Goal: Task Accomplishment & Management: Manage account settings

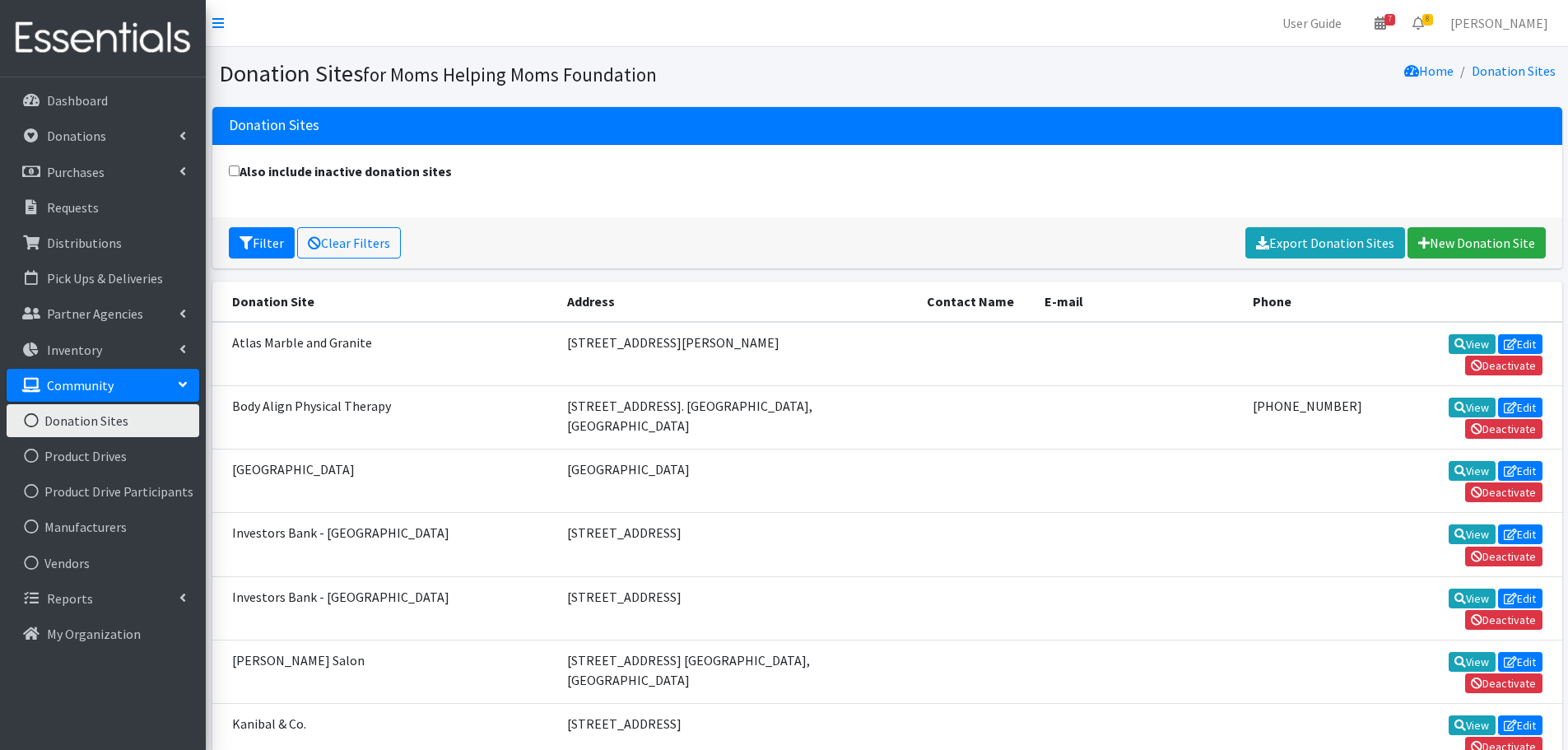
scroll to position [83, 0]
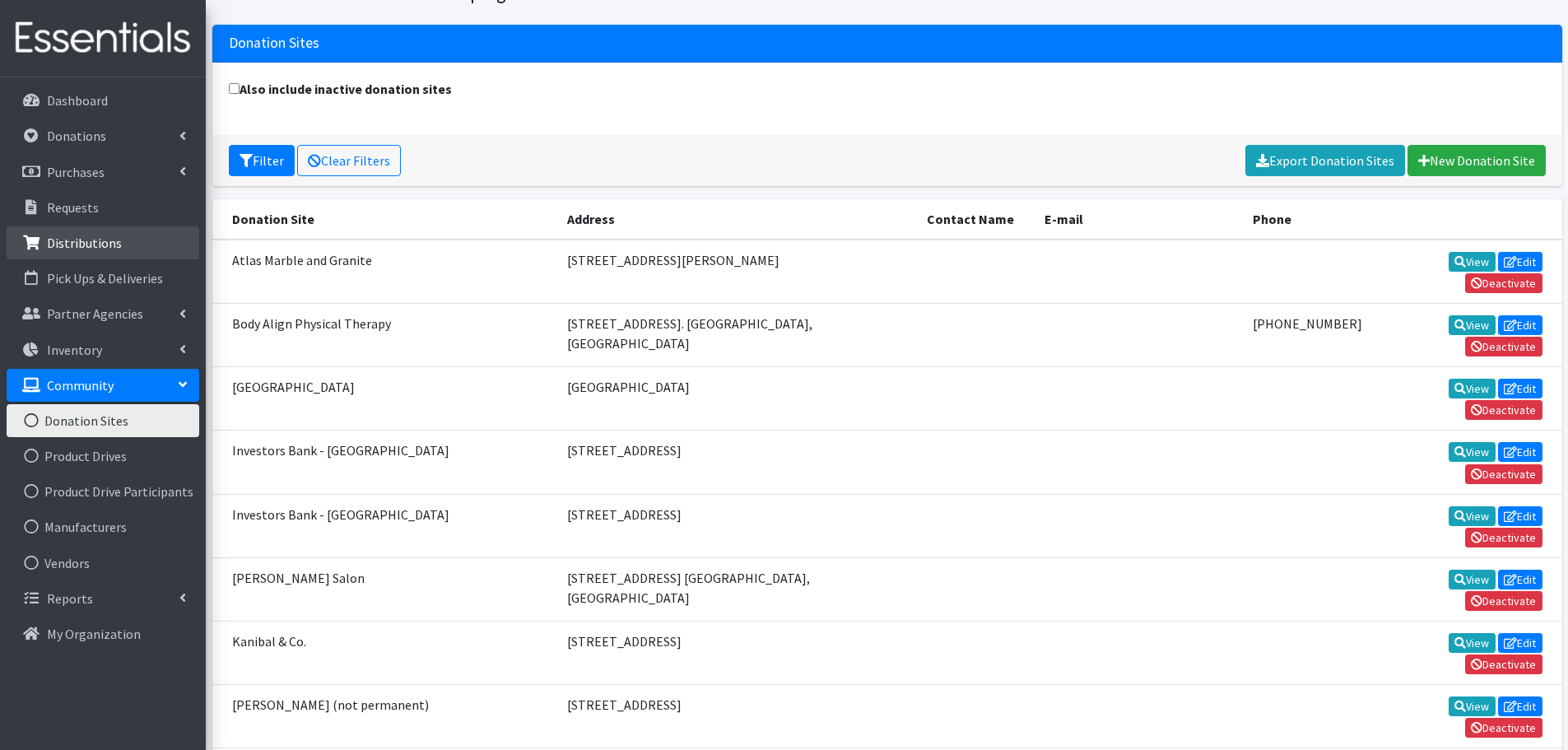
click at [88, 242] on p "Distributions" at bounding box center [85, 242] width 75 height 16
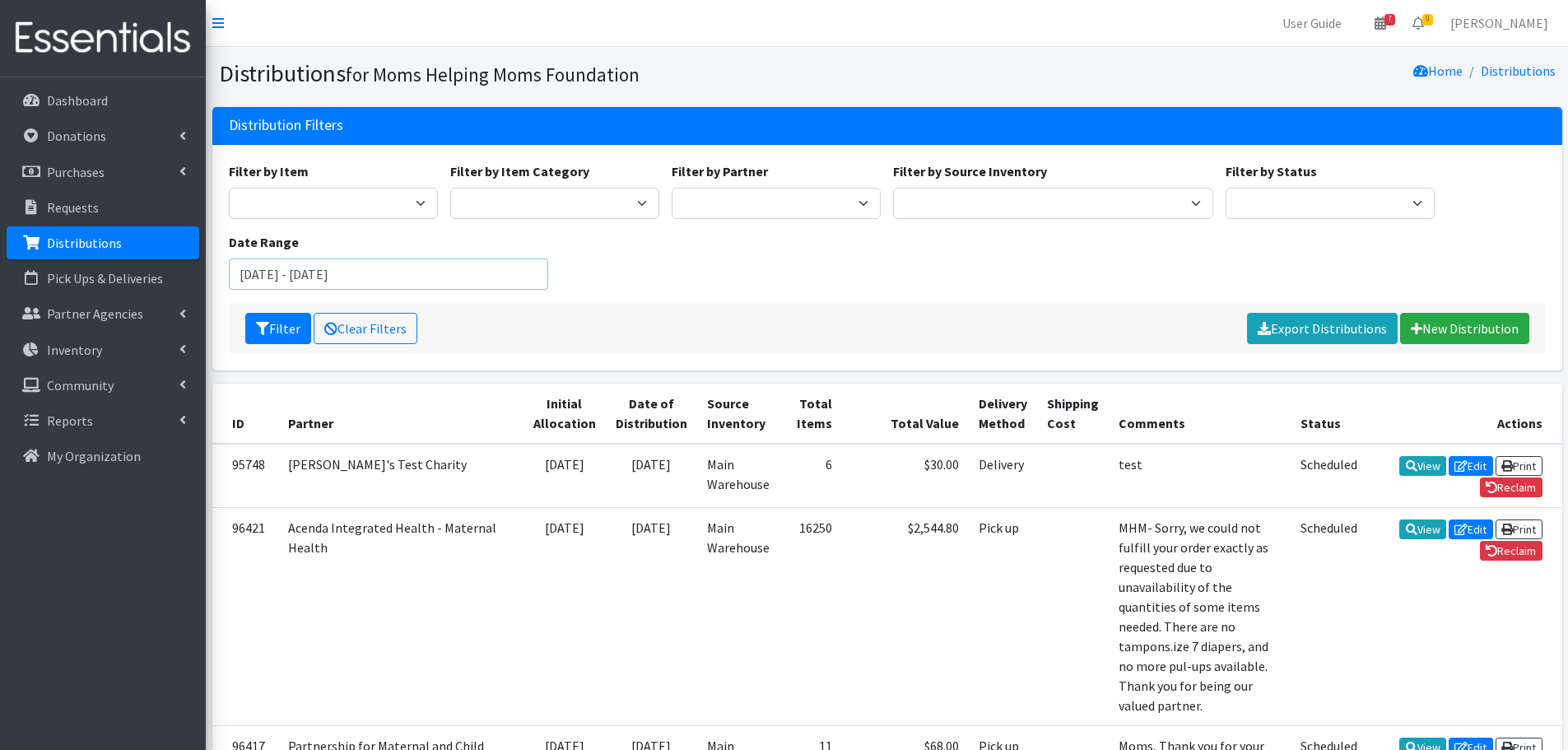
click at [442, 276] on input "July 10, 2025 - October 10, 2025" at bounding box center [389, 274] width 320 height 32
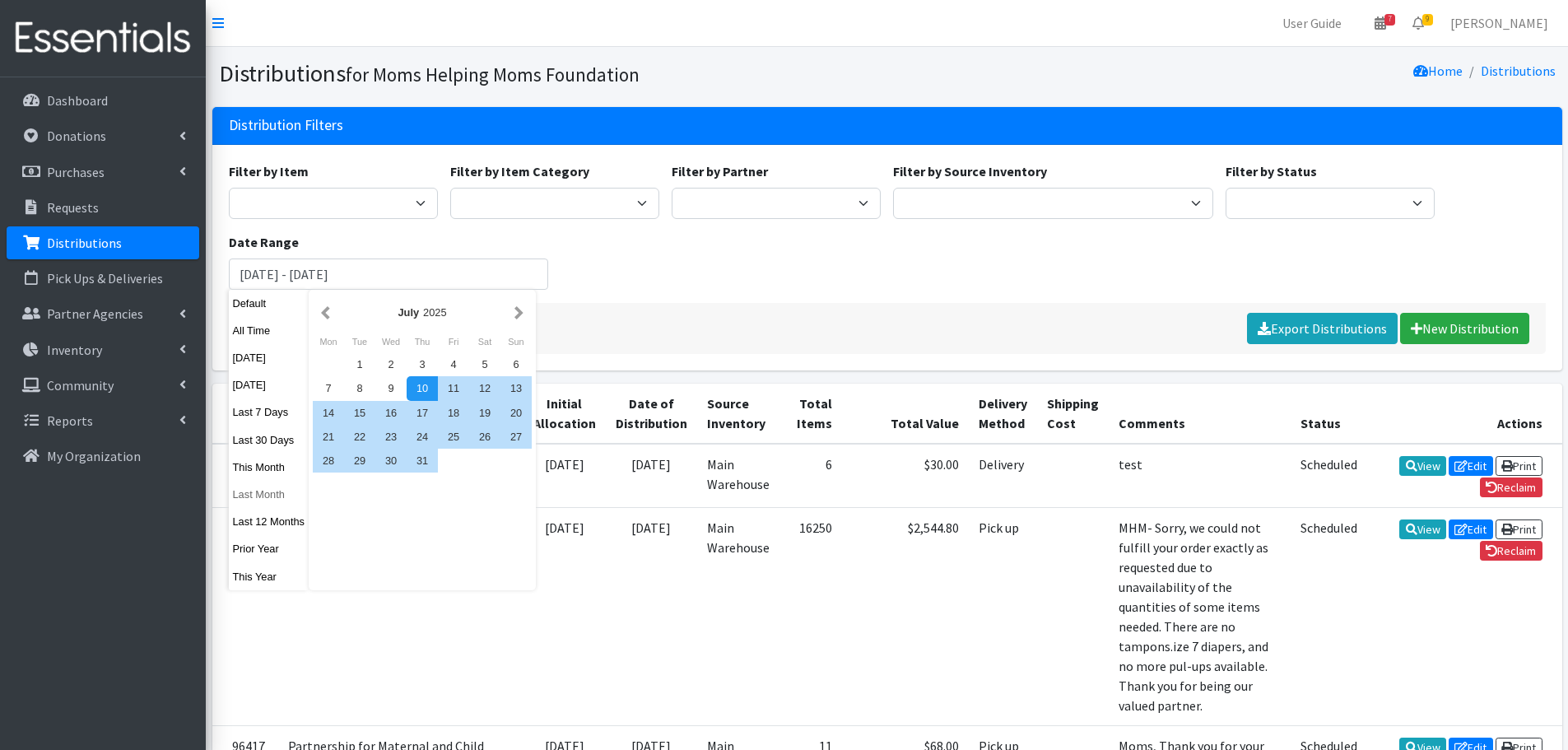
click at [273, 492] on button "Last Month" at bounding box center [269, 493] width 81 height 24
type input "August 1, 2025 - August 31, 2025"
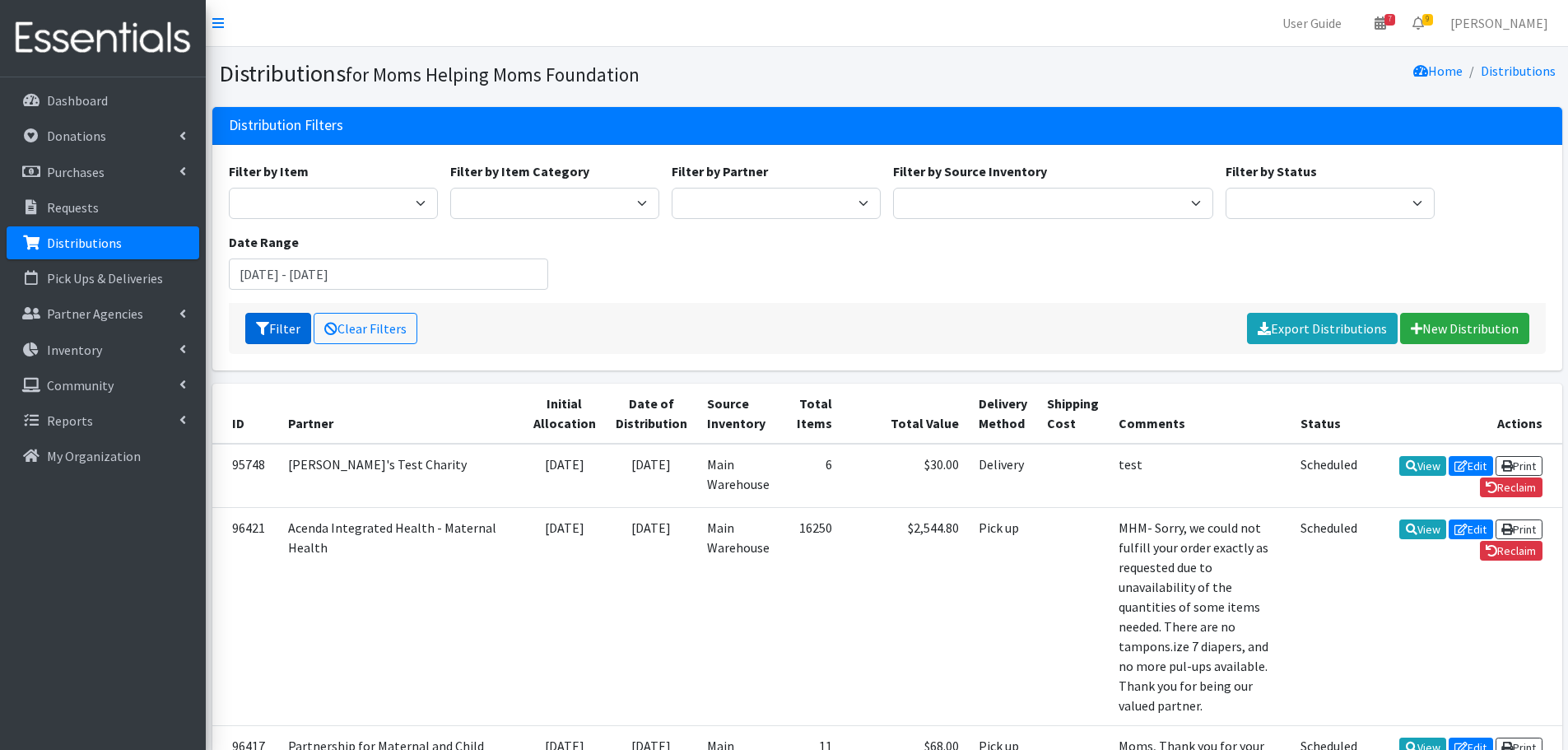
click at [290, 324] on button "Filter" at bounding box center [278, 328] width 65 height 32
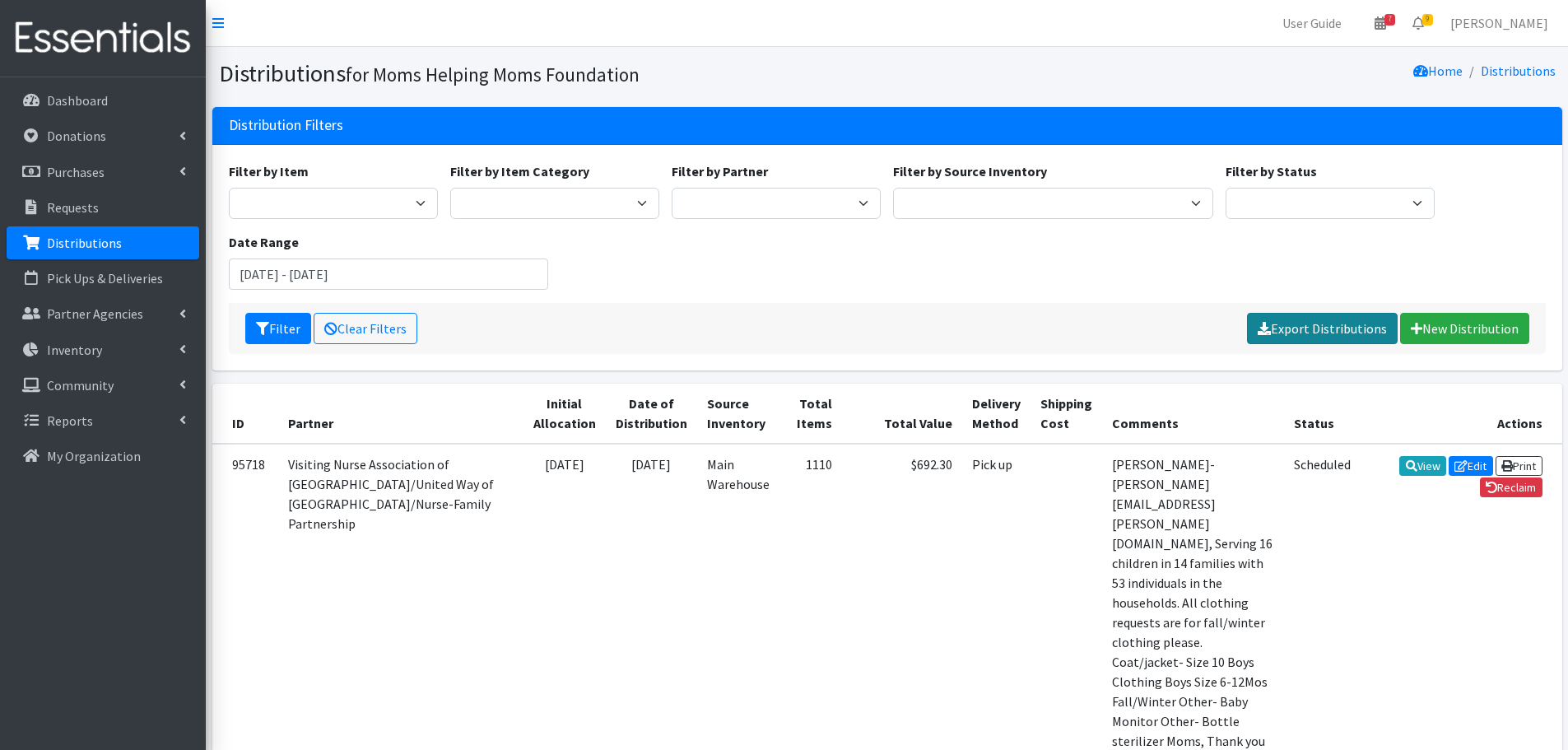
click at [1296, 328] on link "Export Distributions" at bounding box center [1322, 328] width 151 height 32
